Goal: Navigation & Orientation: Find specific page/section

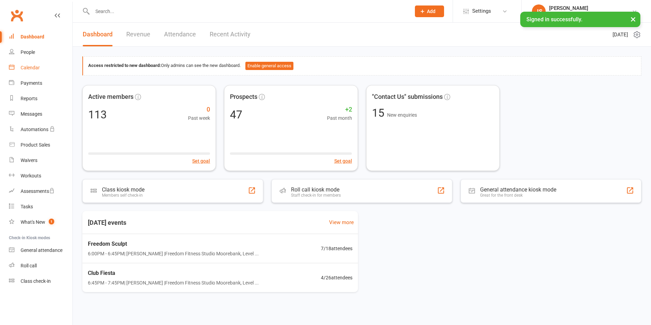
click at [36, 61] on link "Calendar" at bounding box center [40, 67] width 63 height 15
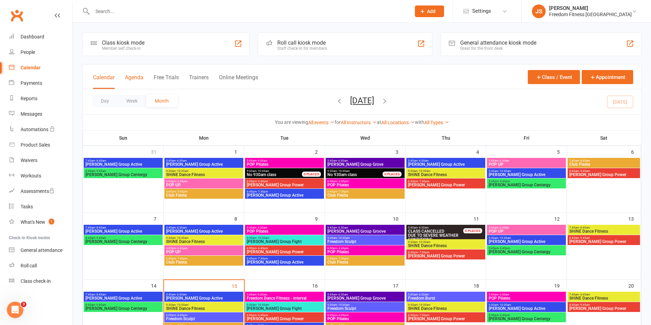
click at [135, 78] on button "Agenda" at bounding box center [134, 81] width 19 height 15
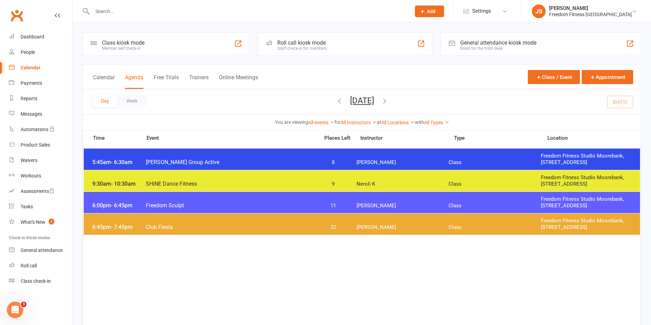
click at [451, 203] on span "Class" at bounding box center [495, 205] width 92 height 7
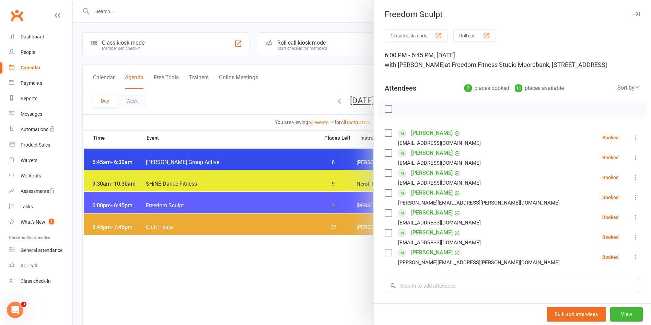
click at [632, 14] on icon "button" at bounding box center [635, 14] width 7 height 4
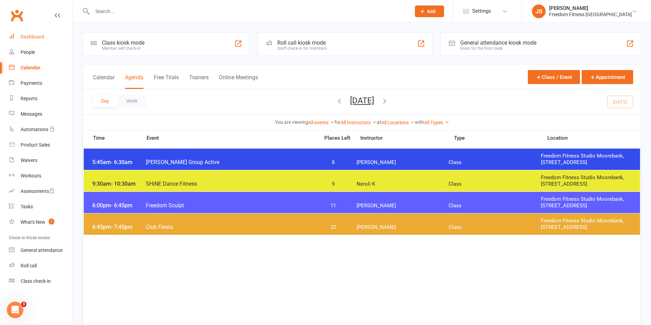
drag, startPoint x: 32, startPoint y: 37, endPoint x: 80, endPoint y: 63, distance: 54.1
click at [32, 37] on div "Dashboard" at bounding box center [33, 36] width 24 height 5
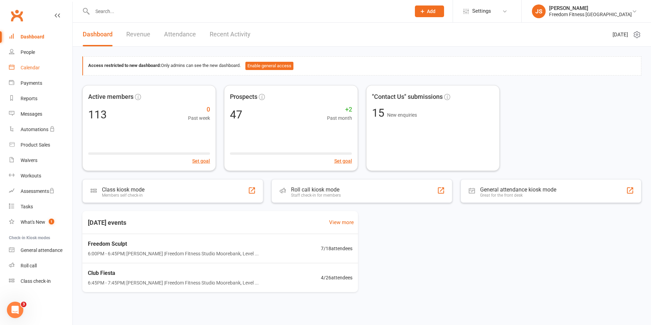
click at [30, 67] on div "Calendar" at bounding box center [30, 67] width 19 height 5
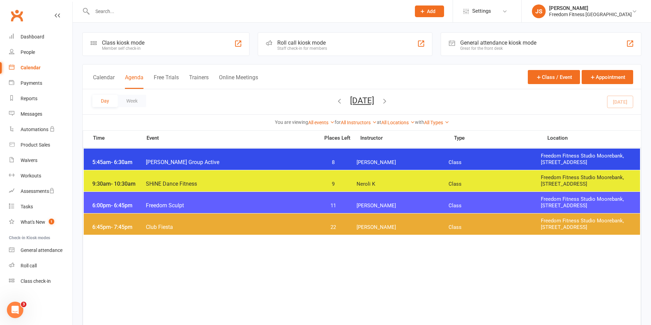
click at [532, 201] on div "6:00pm - 6:45pm Freedom Sculpt 11 [PERSON_NAME] Class Freedom Fitness Studio Mo…" at bounding box center [362, 202] width 556 height 21
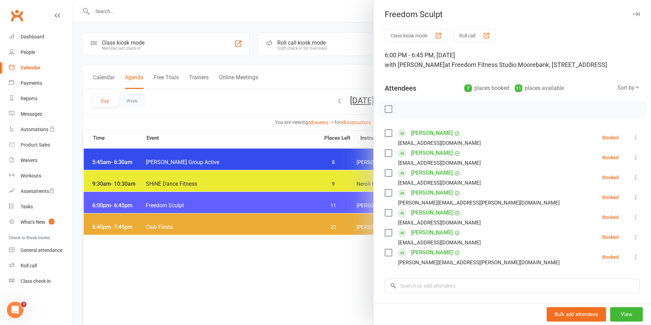
click at [632, 13] on icon "button" at bounding box center [635, 14] width 7 height 4
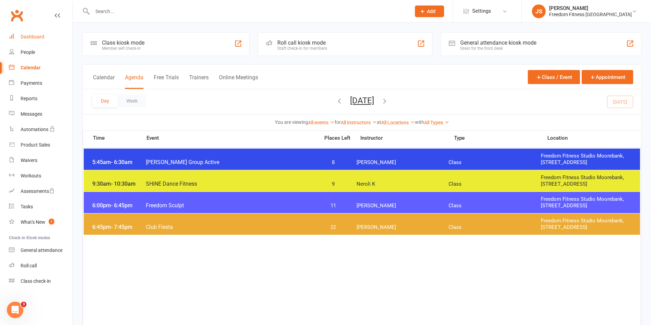
click at [39, 32] on link "Dashboard" at bounding box center [40, 36] width 63 height 15
